Goal: Transaction & Acquisition: Purchase product/service

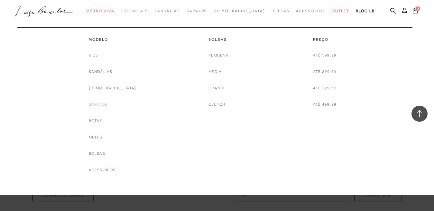
click at [102, 104] on link "Sapatos" at bounding box center [98, 104] width 19 height 7
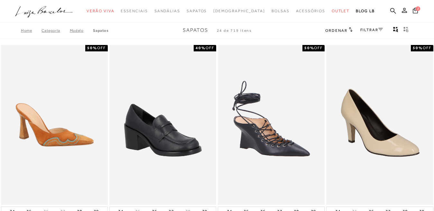
click at [360, 30] on link "FILTRAR" at bounding box center [371, 30] width 22 height 4
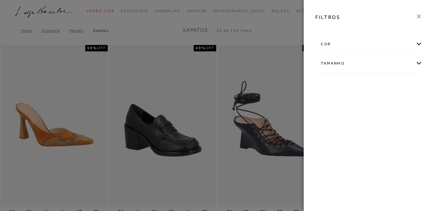
click at [415, 62] on div "Tamanho" at bounding box center [368, 63] width 106 height 17
click at [326, 114] on span "+ Ver mais..." at bounding box center [330, 111] width 21 height 7
click at [330, 114] on link "Ver mais..." at bounding box center [332, 112] width 17 height 5
click at [384, 117] on span "38" at bounding box center [379, 118] width 9 height 5
click at [380, 117] on input "38" at bounding box center [376, 119] width 6 height 6
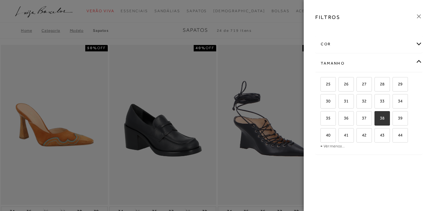
checkbox input "true"
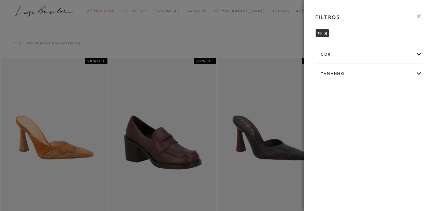
click at [420, 17] on icon at bounding box center [418, 16] width 7 height 7
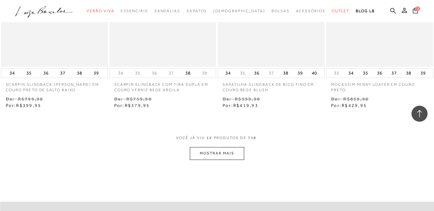
scroll to position [578, 0]
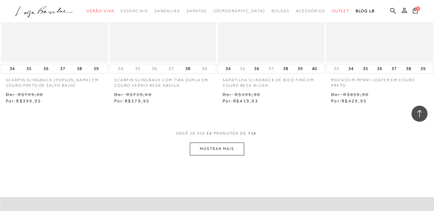
click at [217, 147] on button "MOSTRAR MAIS" at bounding box center [217, 149] width 54 height 13
